Goal: Transaction & Acquisition: Purchase product/service

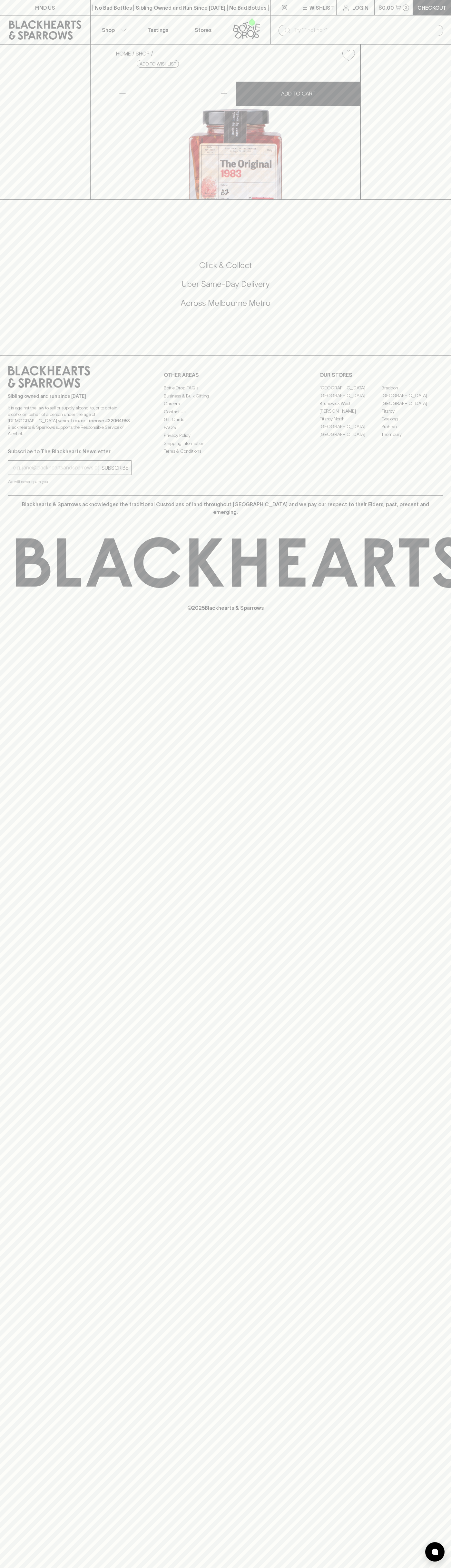
click at [412, 19] on div "​" at bounding box center [360, 30] width 180 height 29
click at [421, 41] on div "​" at bounding box center [360, 30] width 180 height 29
click at [291, 1567] on html "FIND US | No Bad Bottles | Sibling Owned and Run Since [DATE] | No Bad Bottles …" at bounding box center [225, 784] width 451 height 1568
click at [31, 1186] on div "FIND US | No Bad Bottles | Sibling Owned and Run Since [DATE] | No Bad Bottles …" at bounding box center [225, 784] width 451 height 1568
